Goal: Find specific page/section: Find specific page/section

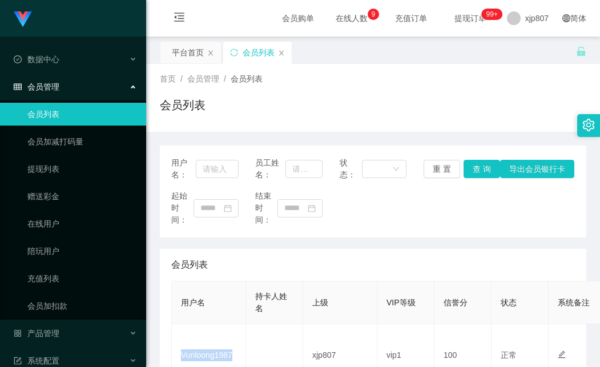
click at [219, 324] on td "Vunloong1987" at bounding box center [209, 355] width 74 height 62
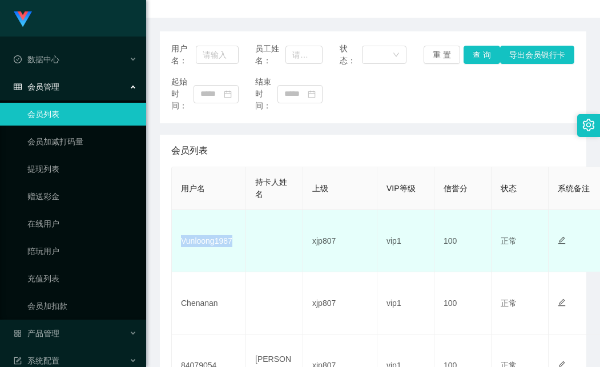
click at [206, 241] on td "Vunloong1987" at bounding box center [209, 241] width 74 height 62
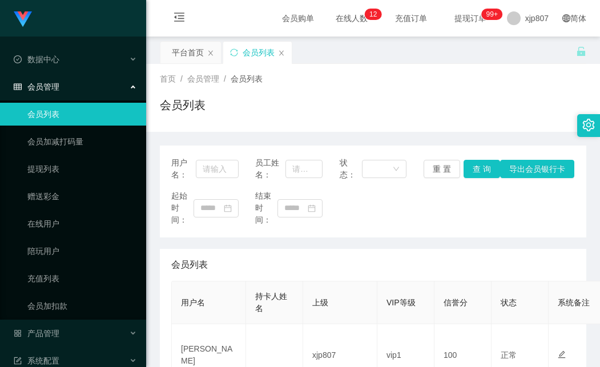
click at [191, 324] on td "[PERSON_NAME]" at bounding box center [209, 355] width 74 height 62
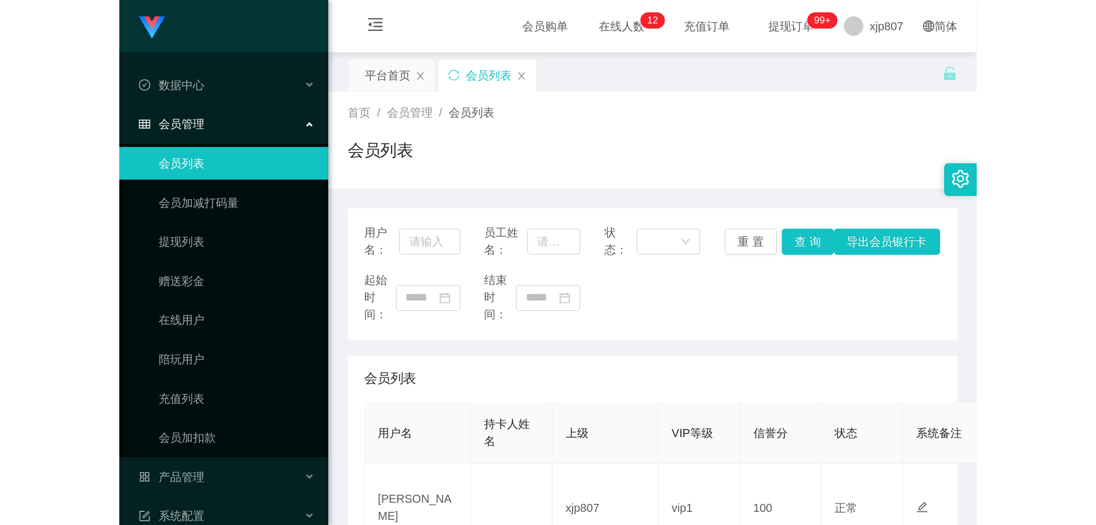
scroll to position [114, 0]
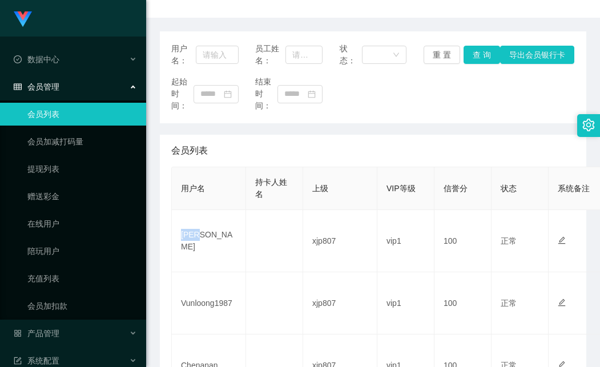
click at [191, 240] on td "rhys" at bounding box center [209, 241] width 74 height 62
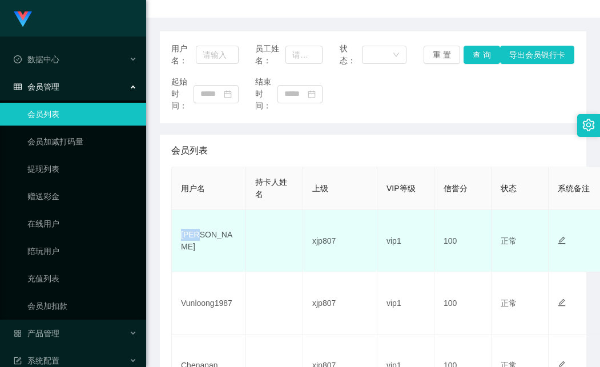
copy td "rhys"
click at [324, 243] on td "xjp807" at bounding box center [340, 241] width 74 height 62
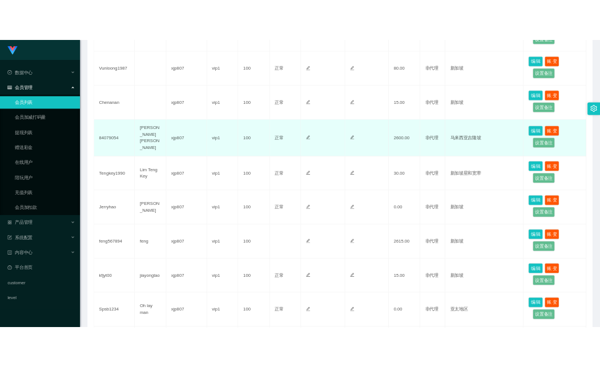
scroll to position [114, 0]
